Goal: Register for event/course

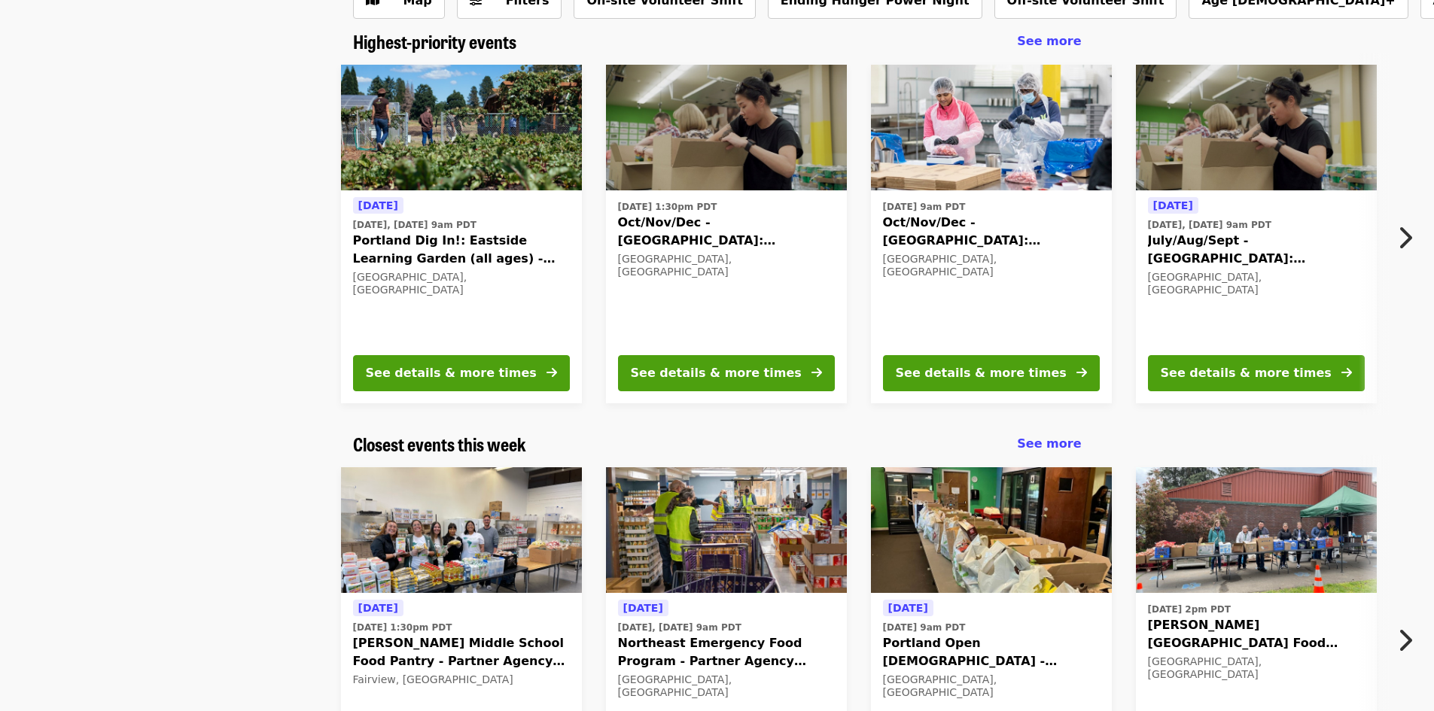
scroll to position [301, 0]
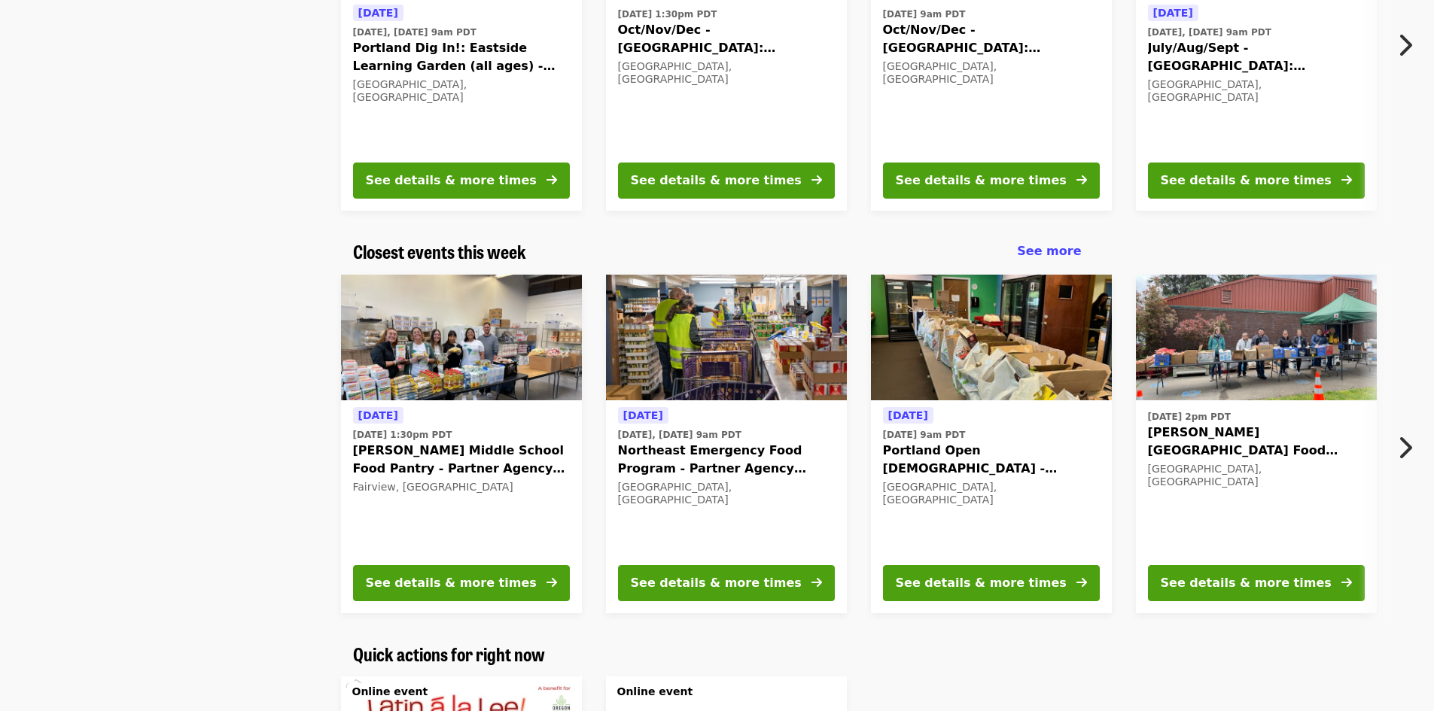
click at [690, 335] on img at bounding box center [726, 338] width 241 height 126
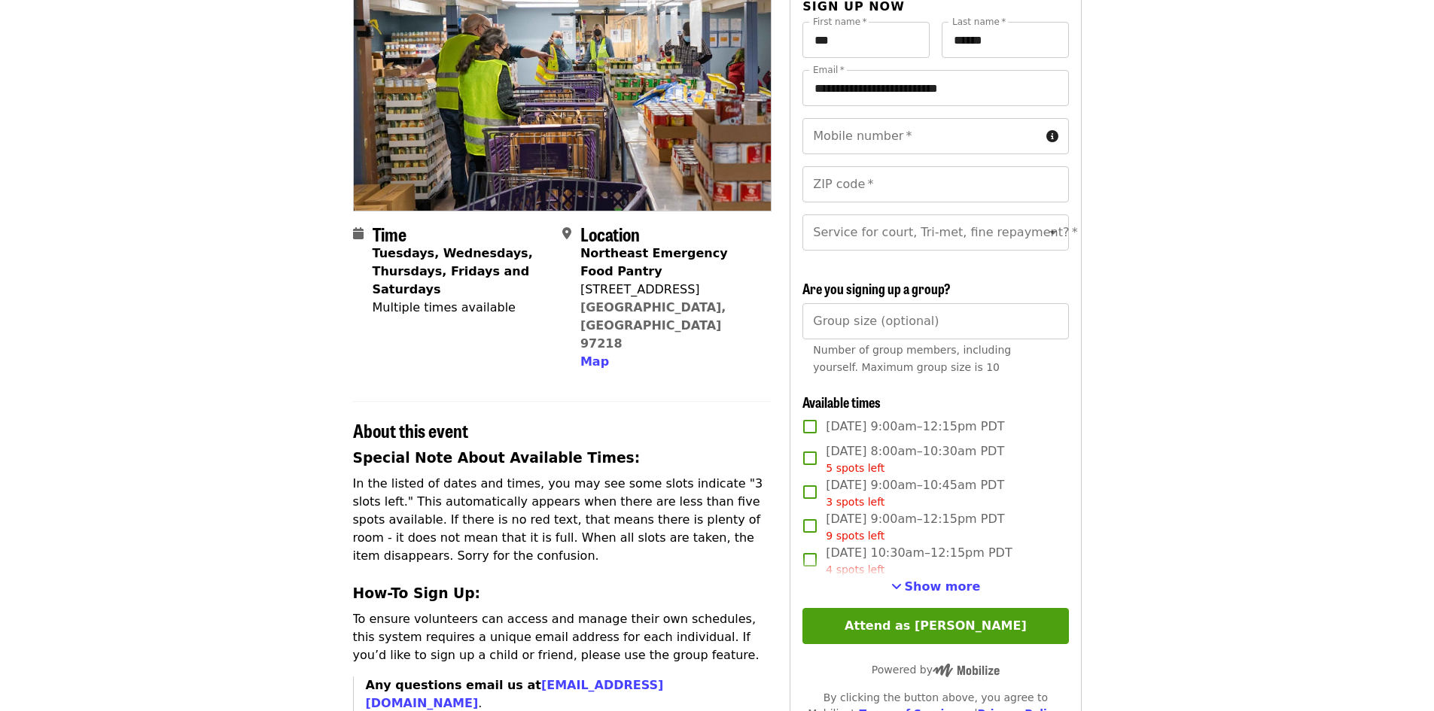
scroll to position [301, 0]
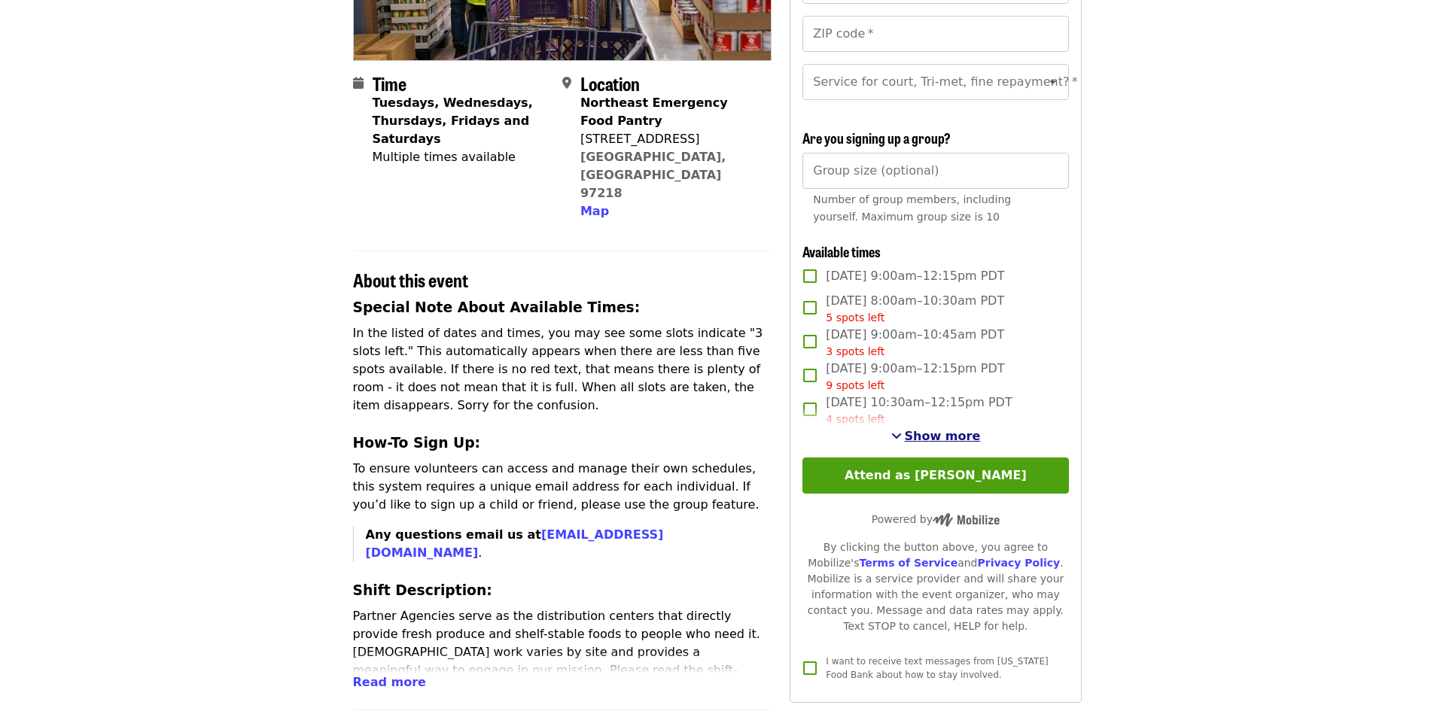
click at [966, 443] on span "Show more" at bounding box center [943, 436] width 76 height 14
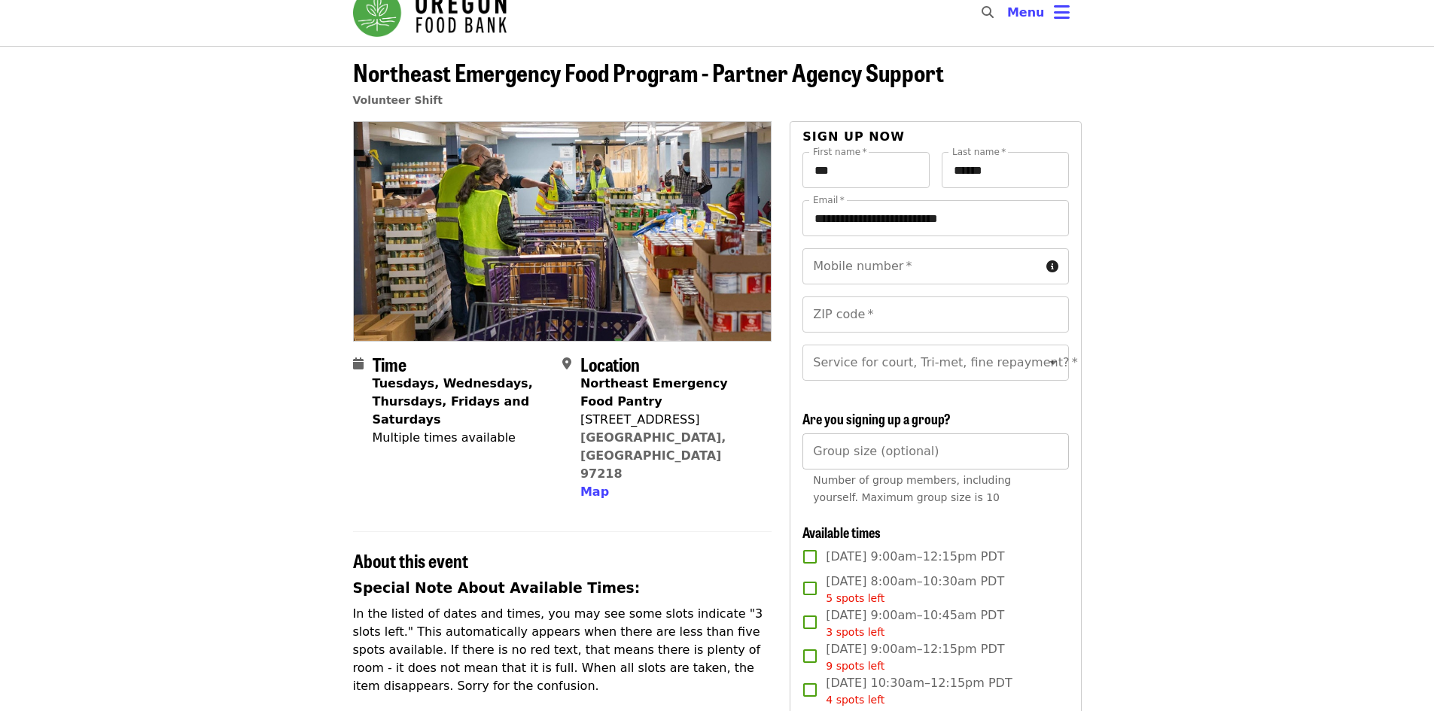
scroll to position [0, 0]
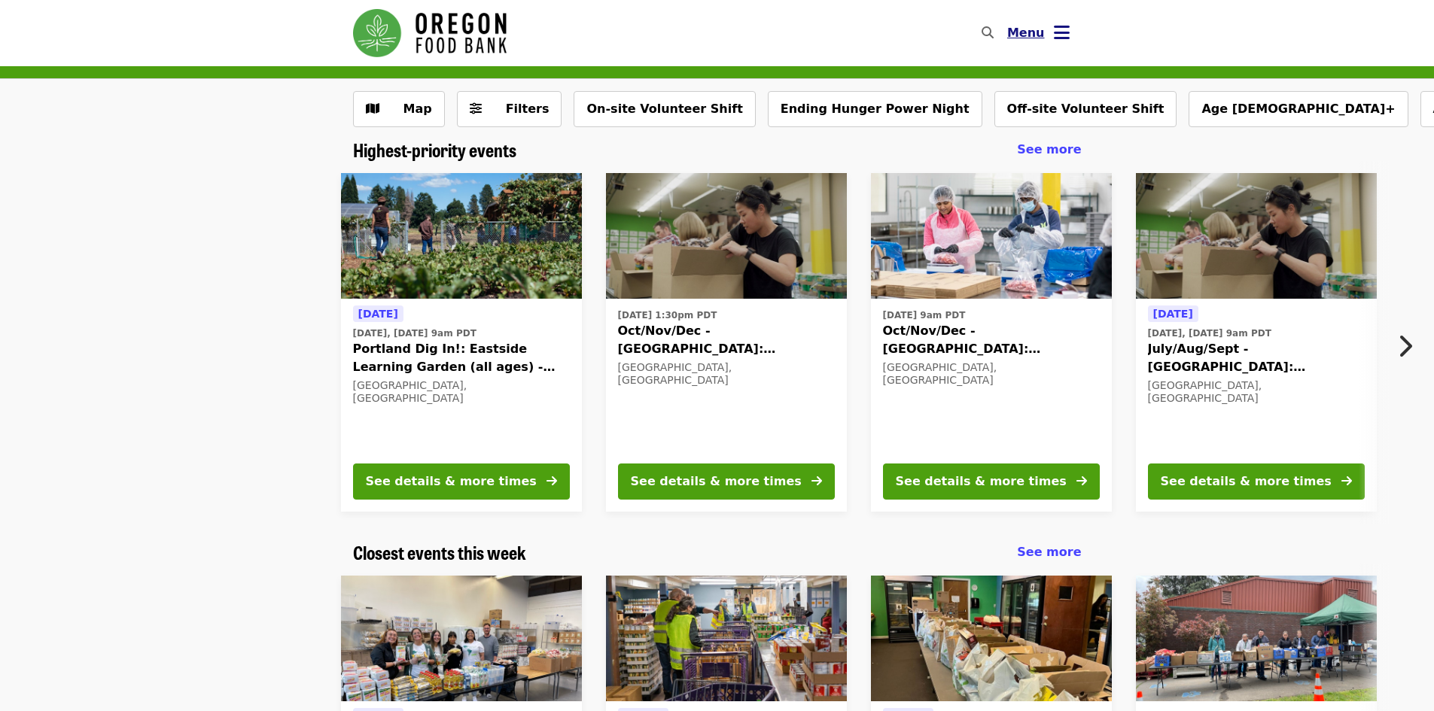
click at [1019, 28] on span "Menu" at bounding box center [1026, 33] width 38 height 14
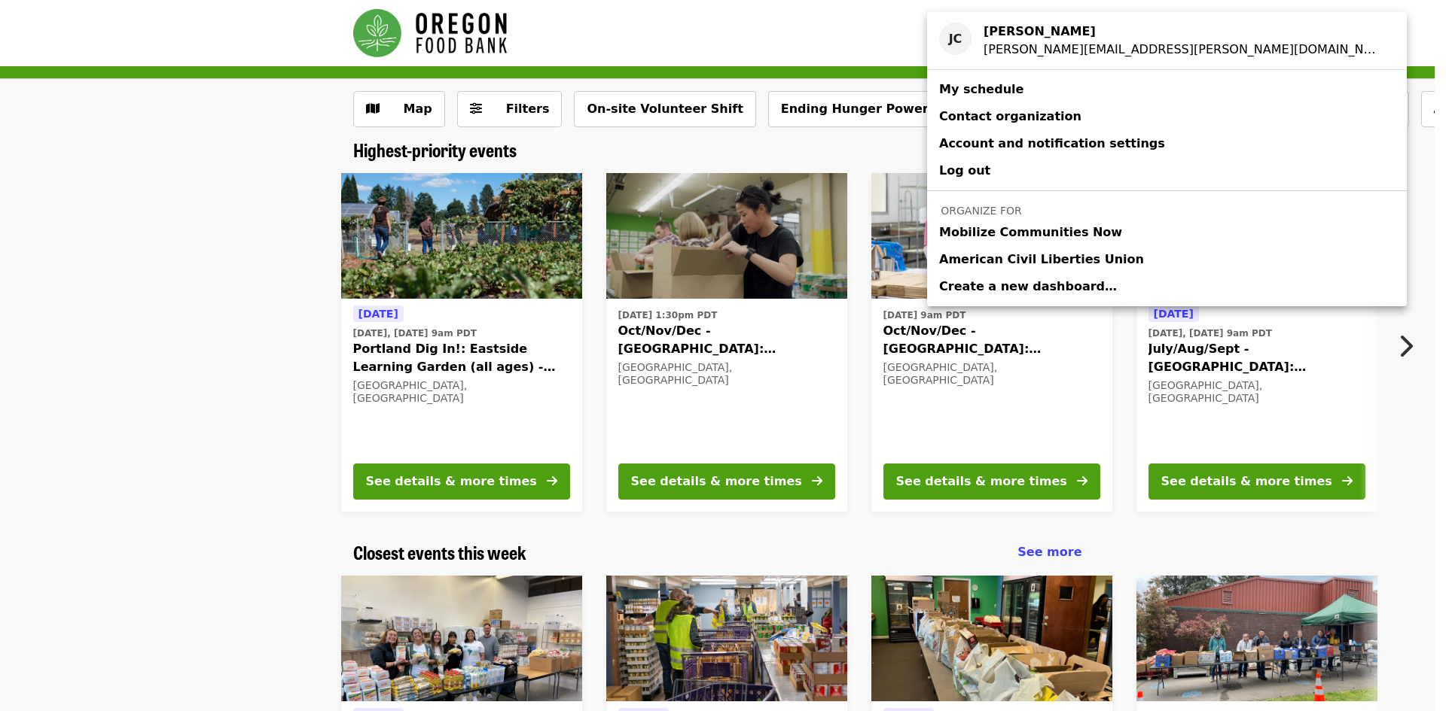
click at [1019, 78] on link "My schedule" at bounding box center [1167, 89] width 480 height 27
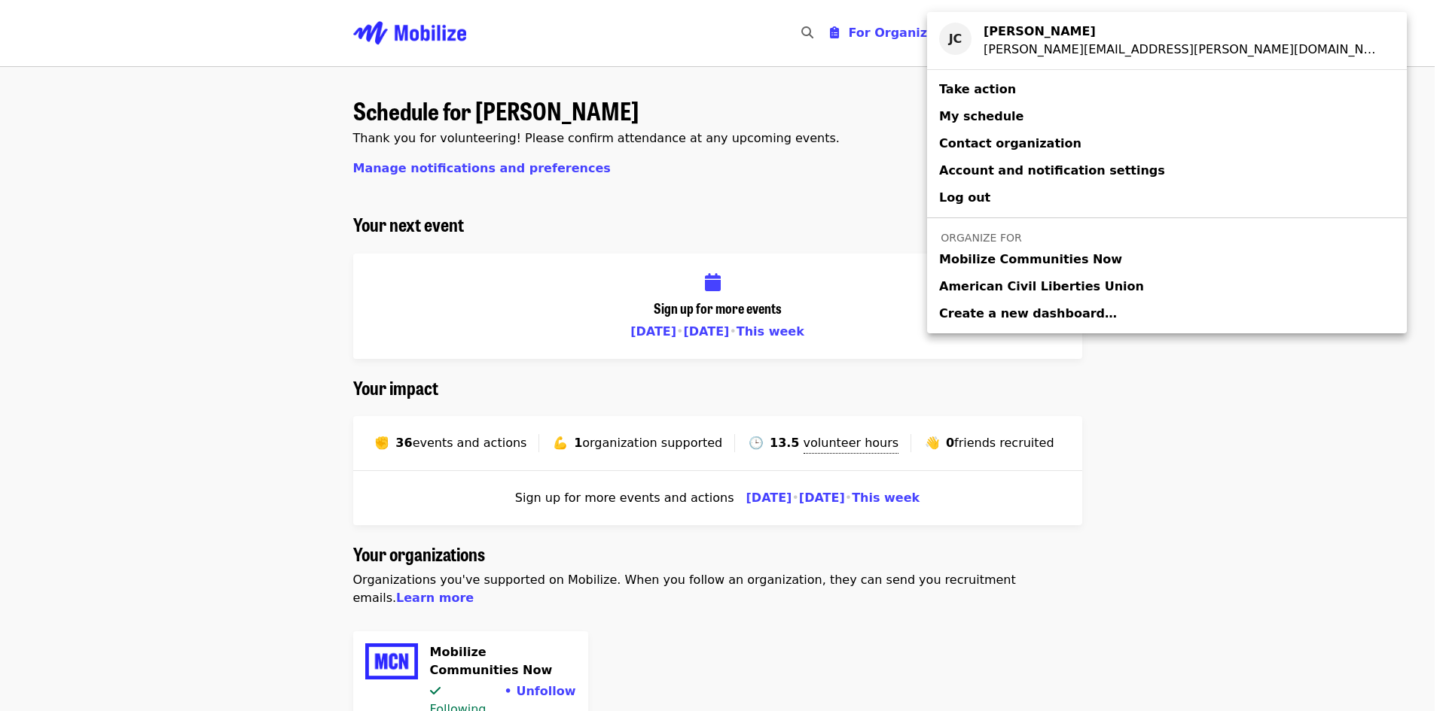
click at [1239, 159] on div "Account menu" at bounding box center [723, 355] width 1446 height 711
